Goal: Find contact information

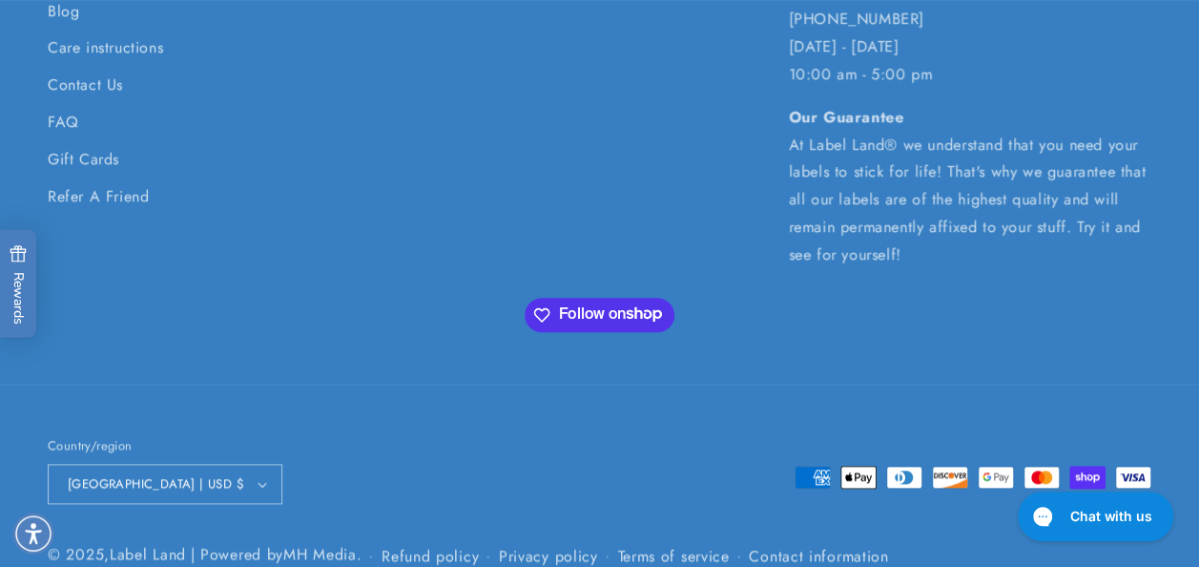
scroll to position [4579, 0]
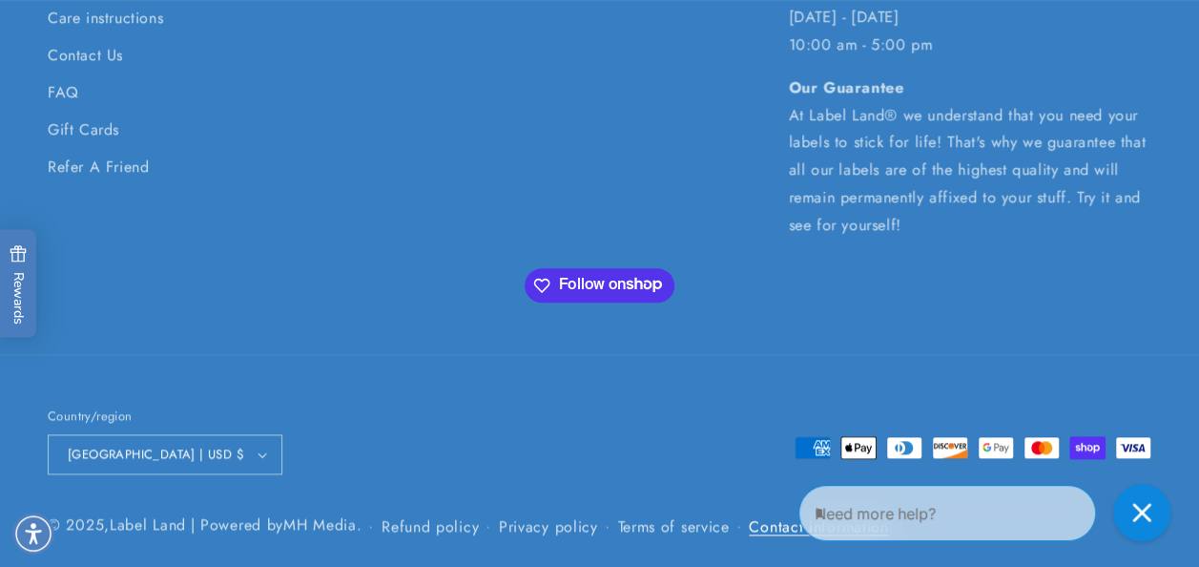
click at [786, 522] on link "Contact information" at bounding box center [818, 526] width 139 height 26
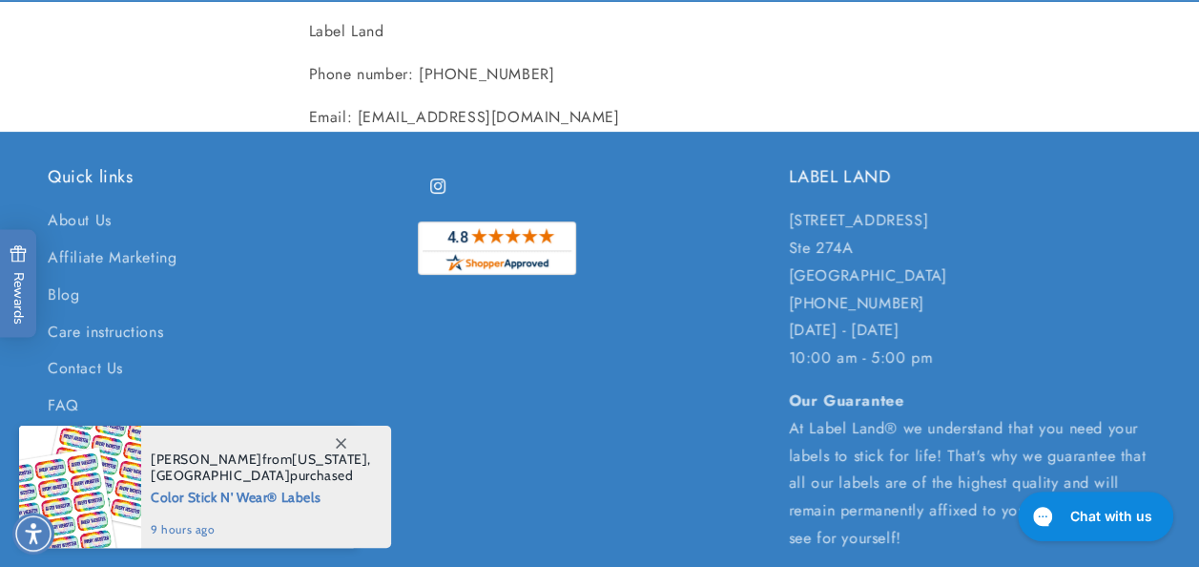
scroll to position [286, 0]
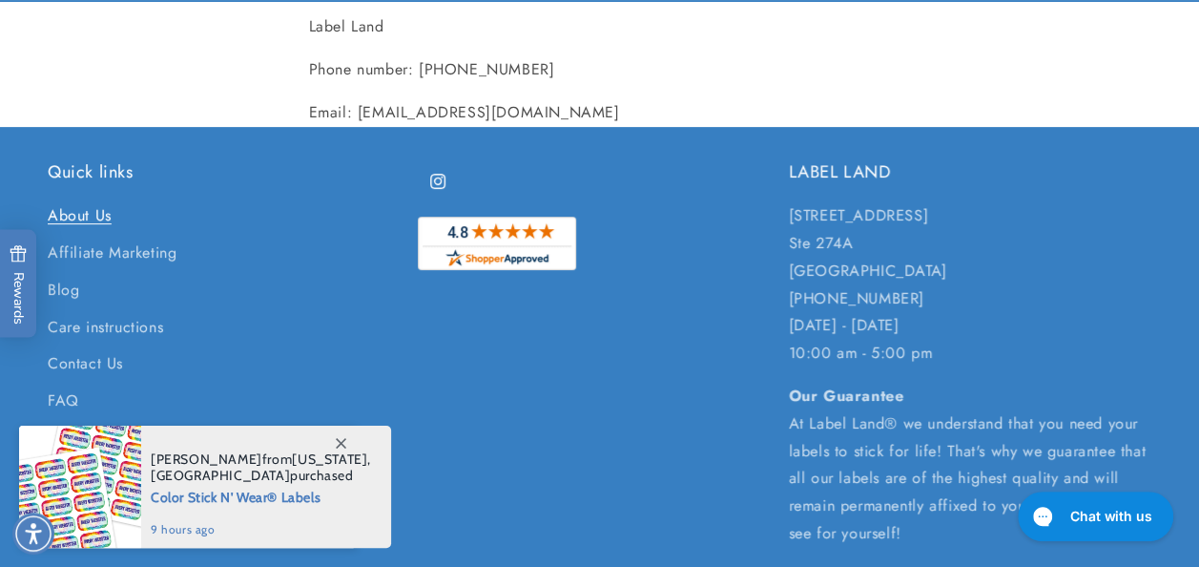
click at [74, 207] on link "About Us" at bounding box center [80, 218] width 64 height 32
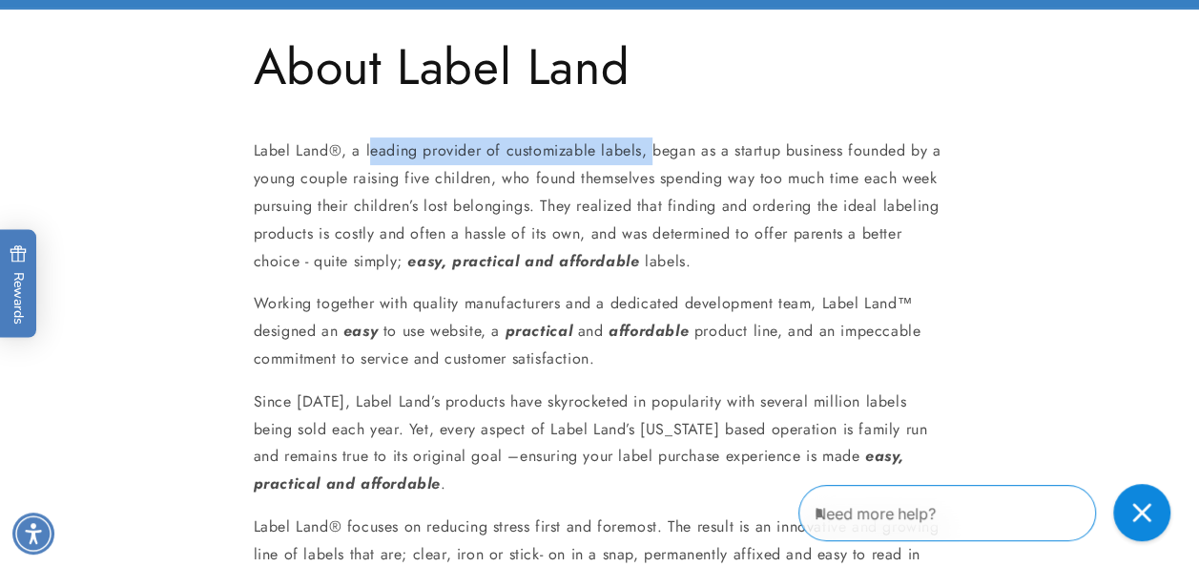
drag, startPoint x: 369, startPoint y: 151, endPoint x: 649, endPoint y: 155, distance: 279.5
click at [649, 155] on p "Label Land ® , a leading provider of customizable labels, began as a startup bu…" at bounding box center [600, 205] width 692 height 137
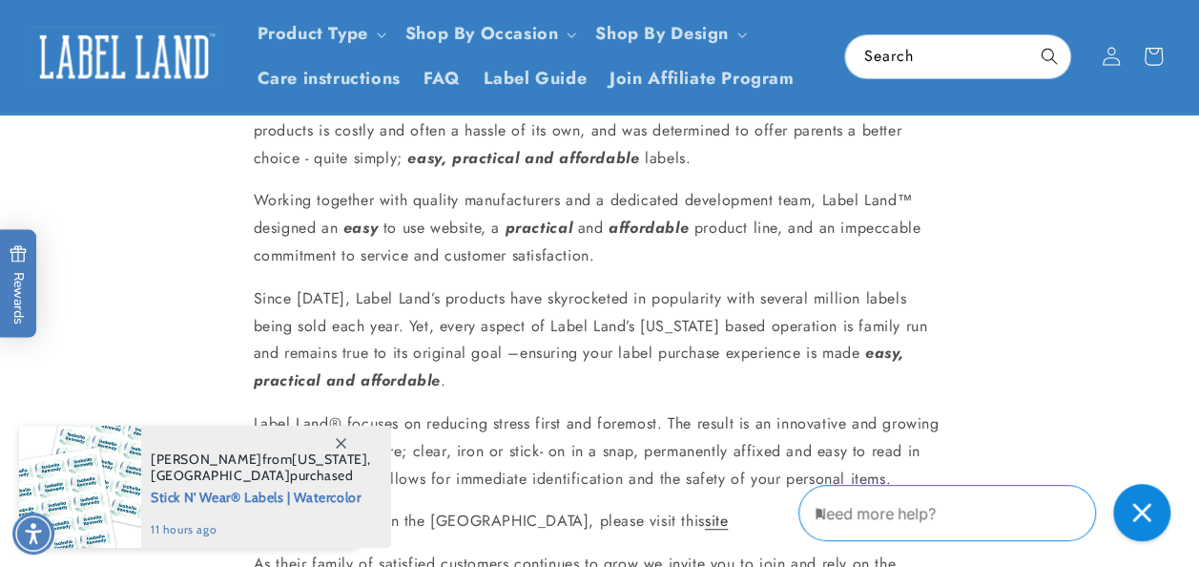
scroll to position [191, 0]
